Goal: Task Accomplishment & Management: Manage account settings

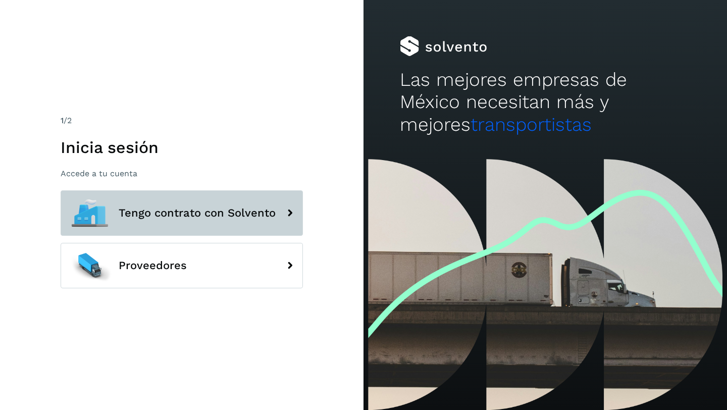
click at [184, 216] on span "Tengo contrato con Solvento" at bounding box center [197, 213] width 157 height 12
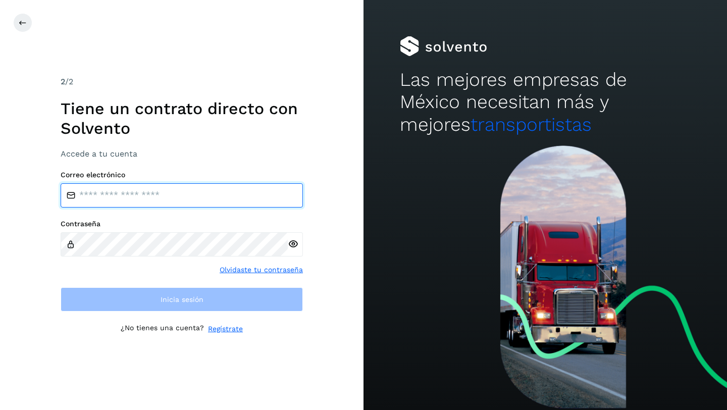
type input "**********"
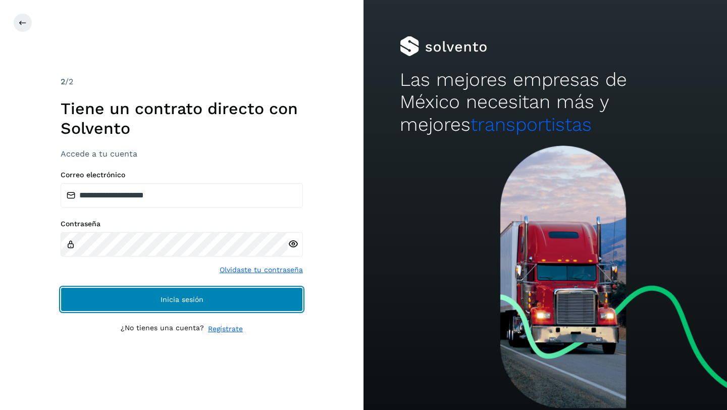
click at [181, 299] on span "Inicia sesión" at bounding box center [182, 299] width 43 height 7
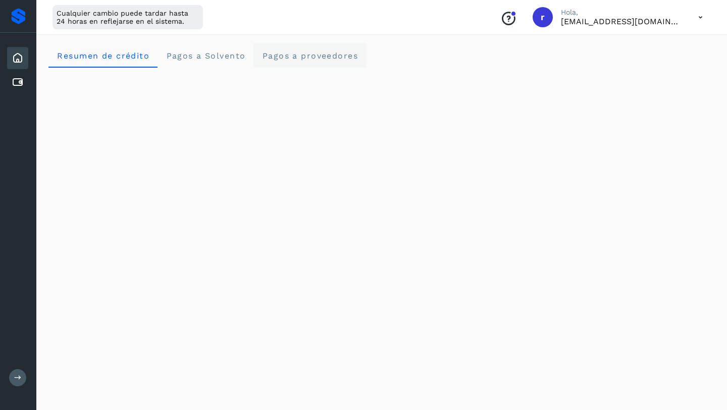
click at [294, 53] on span "Pagos a proveedores" at bounding box center [309, 56] width 96 height 10
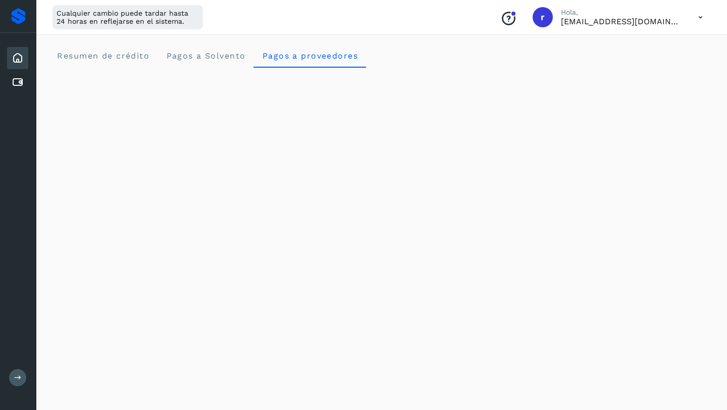
click at [17, 57] on icon at bounding box center [18, 58] width 12 height 12
click at [17, 58] on icon at bounding box center [18, 58] width 12 height 12
click at [128, 55] on span "Resumen de crédito" at bounding box center [103, 56] width 93 height 10
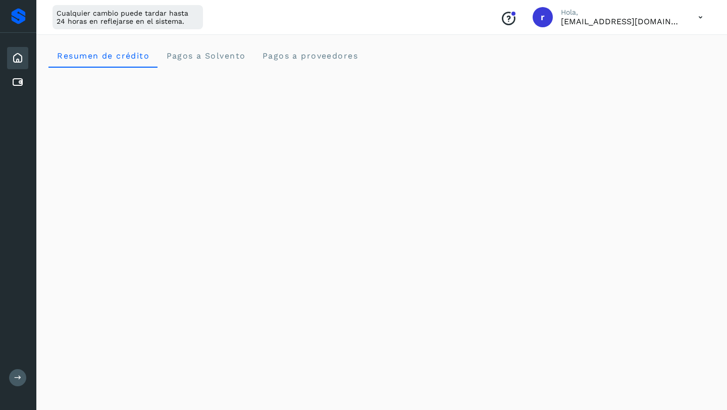
click at [21, 375] on icon at bounding box center [18, 378] width 8 height 8
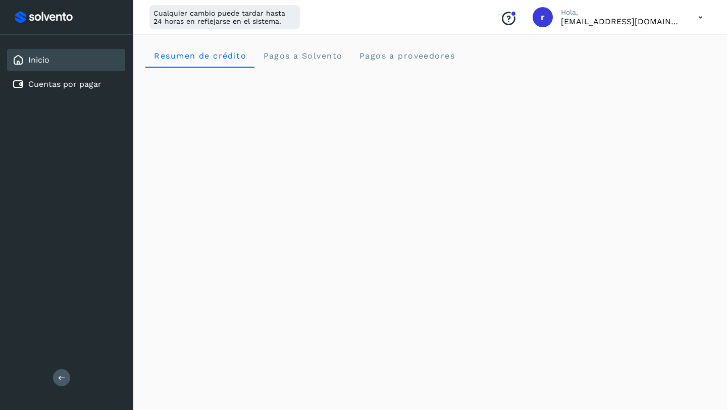
click at [39, 57] on link "Inicio" at bounding box center [38, 60] width 21 height 10
click at [60, 83] on link "Cuentas por pagar" at bounding box center [64, 84] width 73 height 10
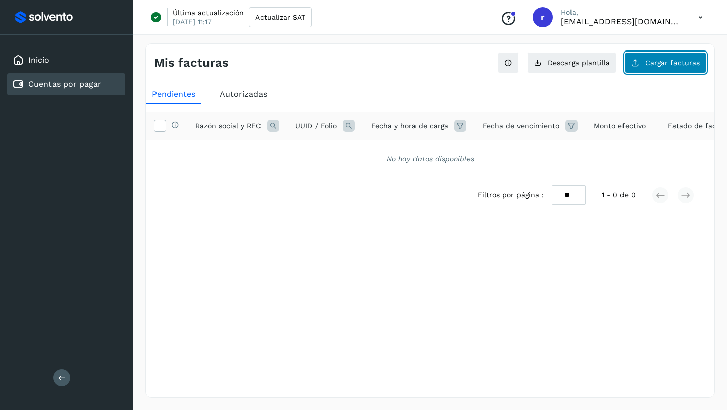
click at [651, 60] on span "Cargar facturas" at bounding box center [672, 62] width 55 height 7
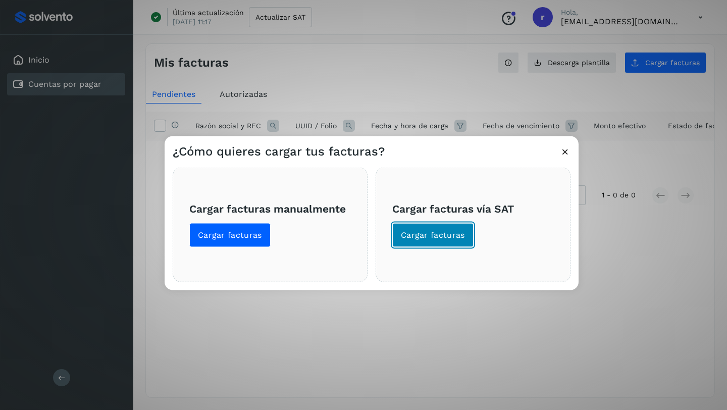
click at [433, 232] on span "Cargar facturas" at bounding box center [433, 235] width 64 height 11
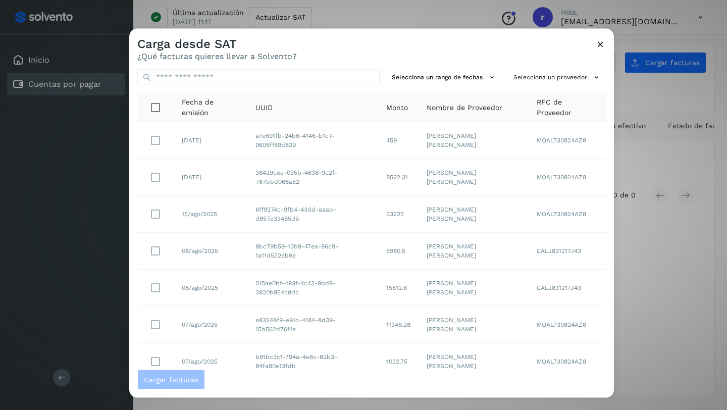
click at [601, 44] on icon at bounding box center [600, 44] width 11 height 11
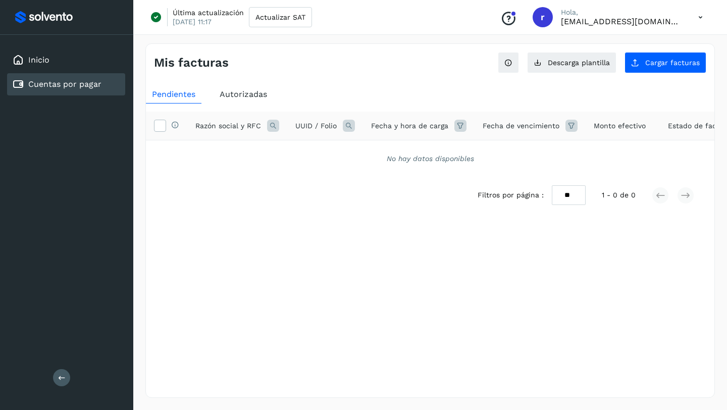
click at [242, 93] on span "Autorizadas" at bounding box center [243, 94] width 47 height 10
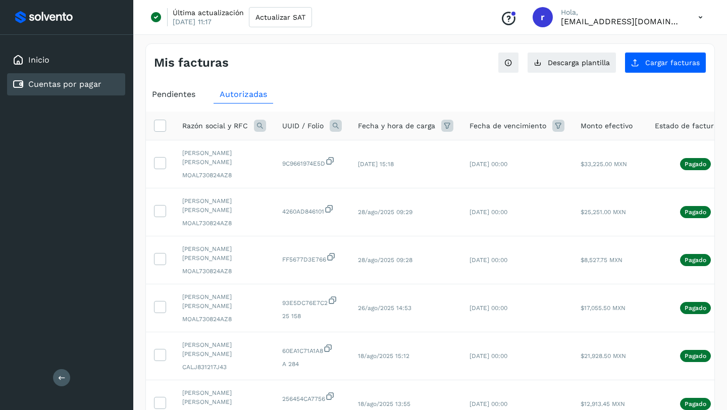
click at [176, 93] on span "Pendientes" at bounding box center [173, 94] width 43 height 10
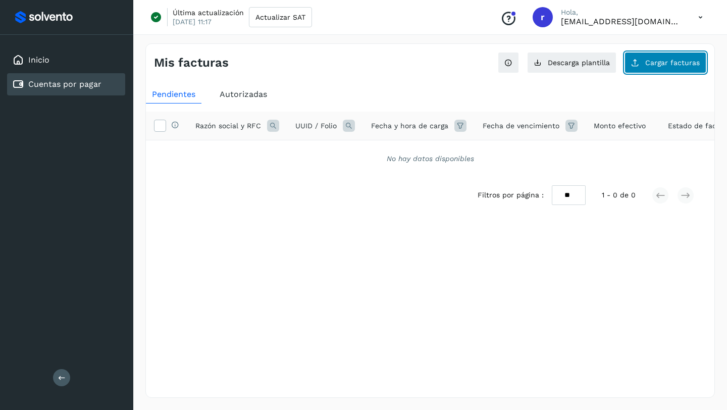
click at [653, 61] on span "Cargar facturas" at bounding box center [672, 62] width 55 height 7
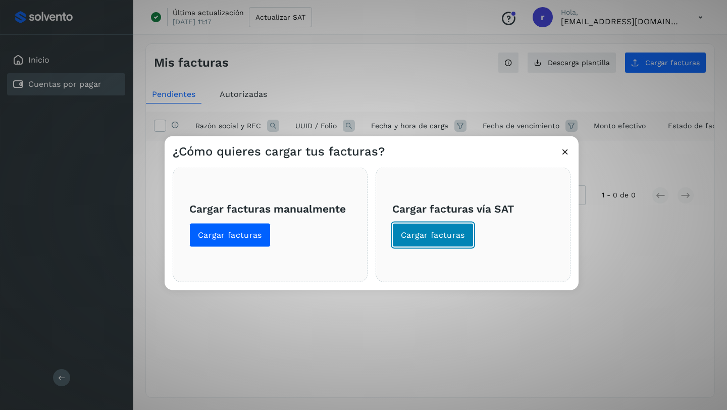
click at [434, 233] on span "Cargar facturas" at bounding box center [433, 235] width 64 height 11
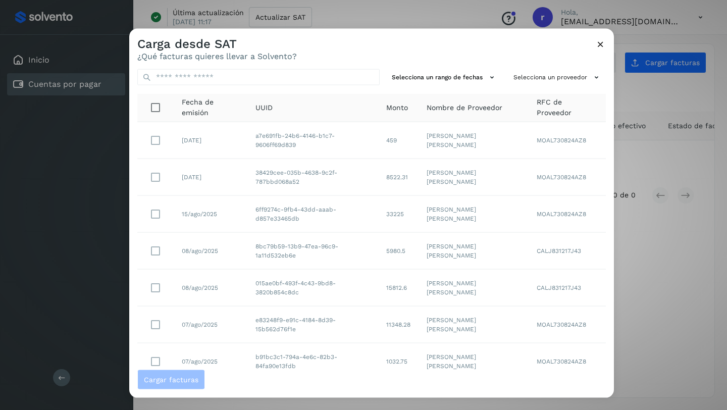
click at [601, 42] on icon at bounding box center [600, 44] width 11 height 11
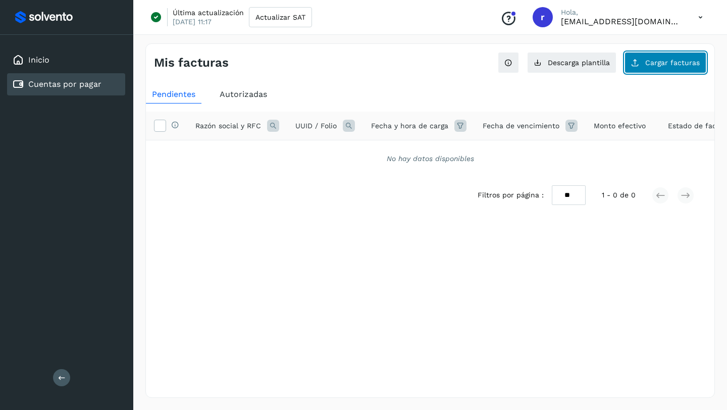
click at [660, 61] on span "Cargar facturas" at bounding box center [672, 62] width 55 height 7
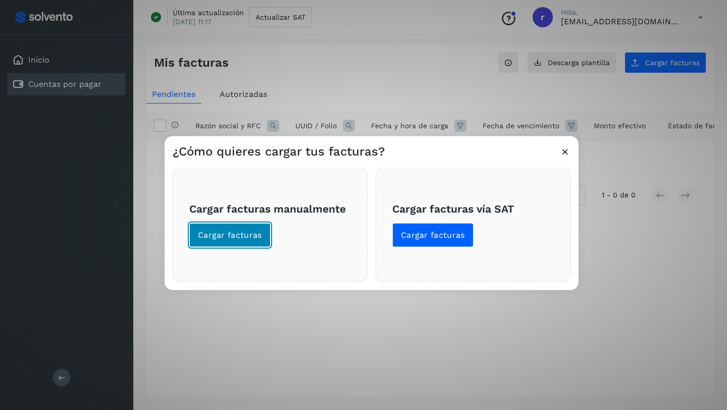
click at [222, 233] on span "Cargar facturas" at bounding box center [230, 235] width 64 height 11
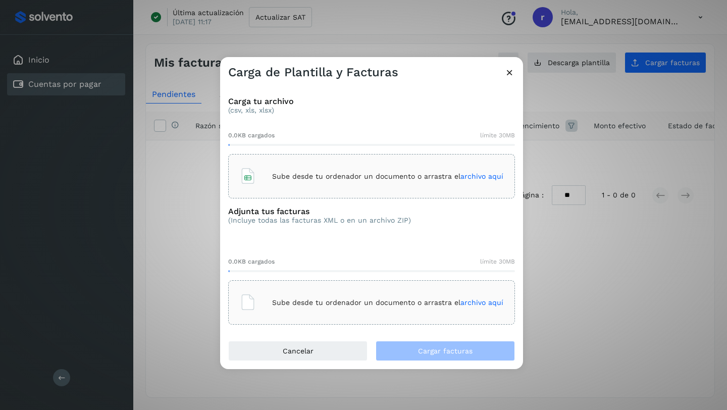
click at [510, 71] on icon at bounding box center [509, 72] width 11 height 11
